Goal: Use online tool/utility: Utilize a website feature to perform a specific function

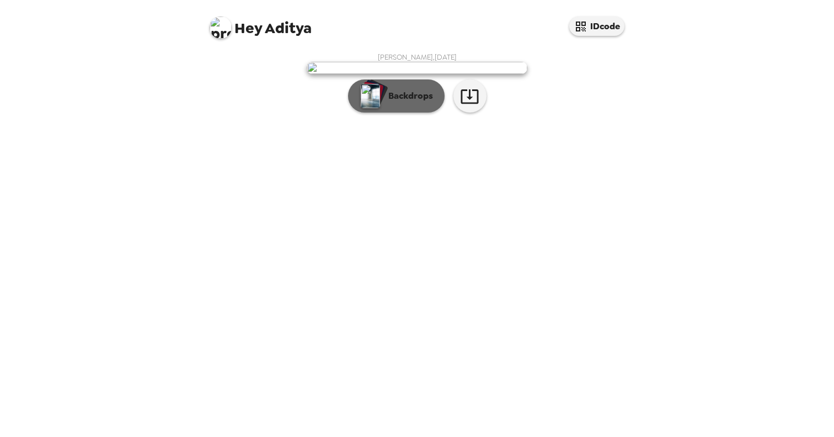
click at [418, 103] on p "Backdrops" at bounding box center [408, 95] width 50 height 13
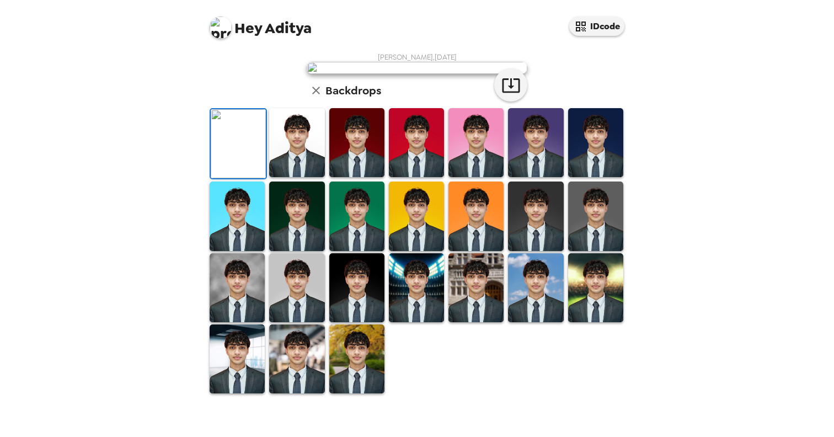
scroll to position [212, 0]
click at [407, 177] on img at bounding box center [416, 142] width 55 height 69
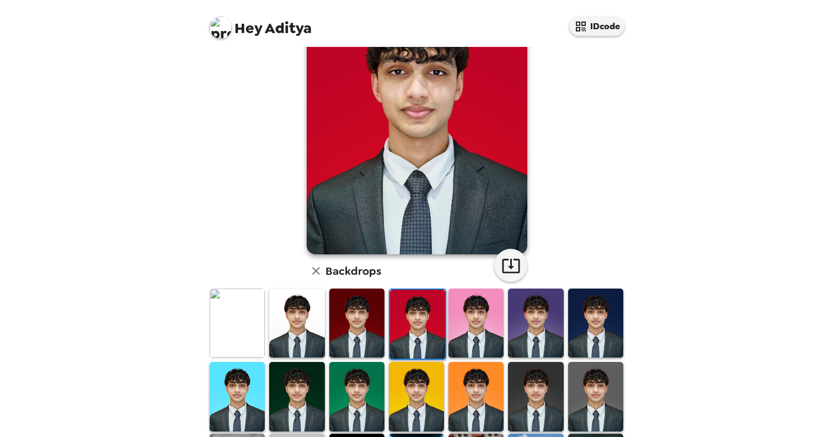
scroll to position [0, 0]
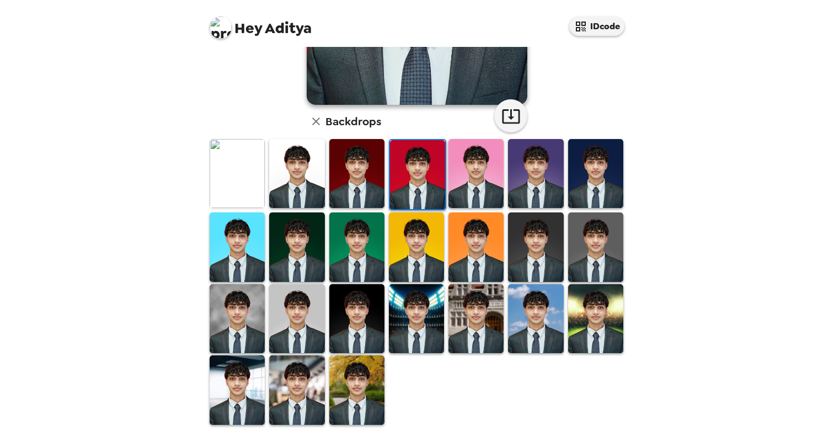
click at [253, 191] on img at bounding box center [237, 173] width 55 height 69
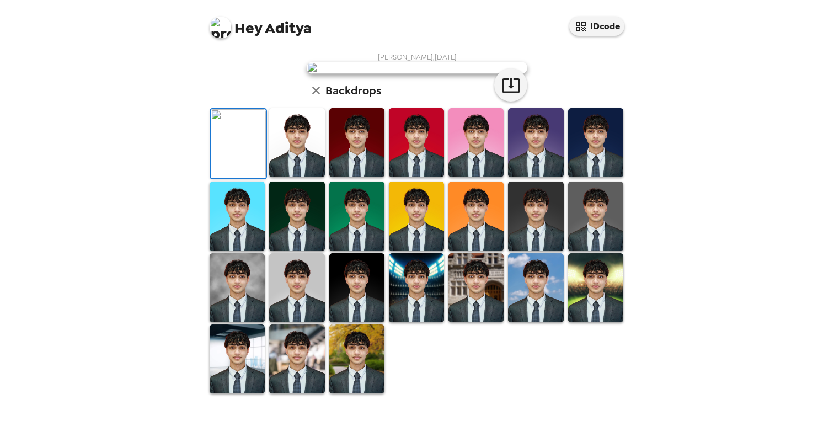
scroll to position [233, 0]
click at [255, 307] on img at bounding box center [237, 287] width 55 height 69
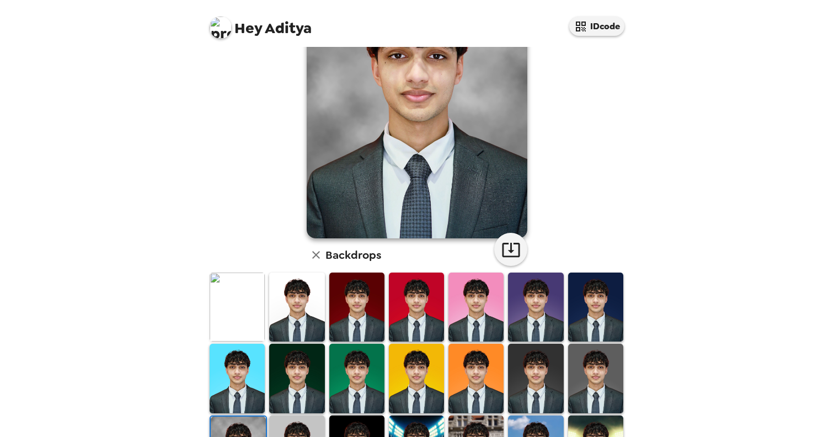
scroll to position [0, 0]
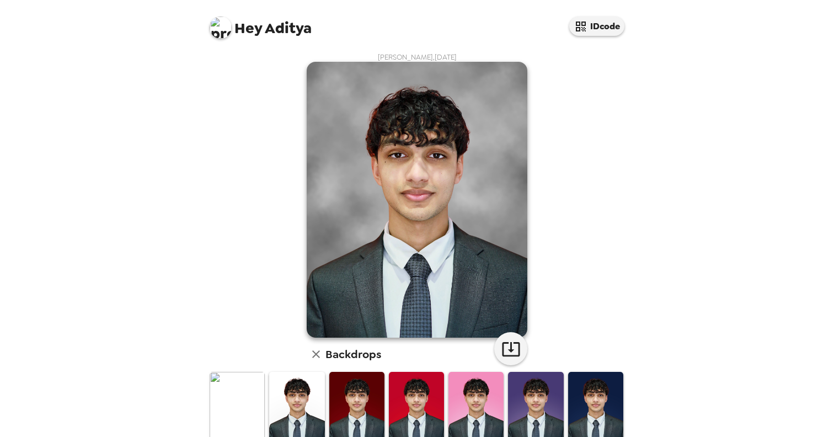
click at [246, 393] on img at bounding box center [237, 406] width 55 height 69
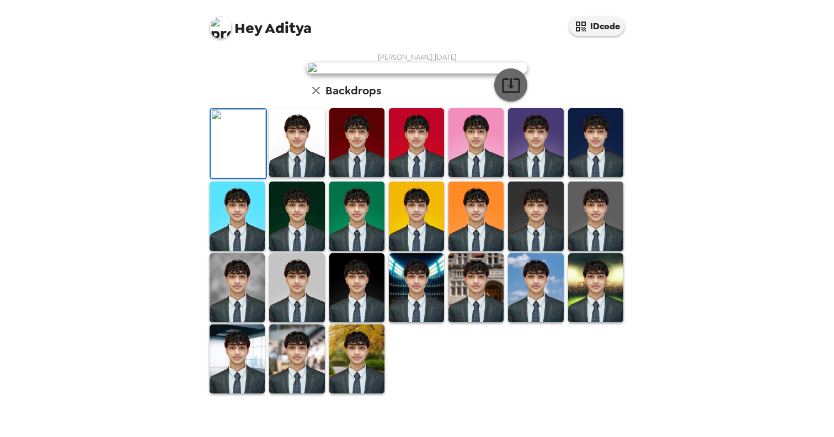
click at [515, 95] on icon "button" at bounding box center [510, 85] width 19 height 19
click at [513, 95] on icon "button" at bounding box center [510, 85] width 19 height 19
